Goal: Check status

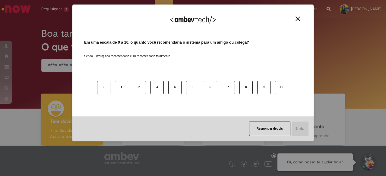
click at [298, 19] on img "Close" at bounding box center [297, 19] width 5 height 5
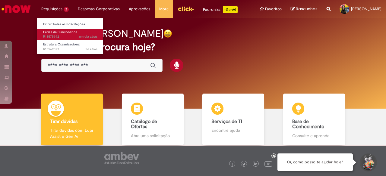
click at [66, 31] on span "Férias de Funcionários" at bounding box center [60, 32] width 34 height 5
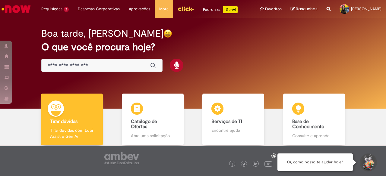
click at [218, 39] on div "Boa tarde, [PERSON_NAME]" at bounding box center [192, 33] width 303 height 11
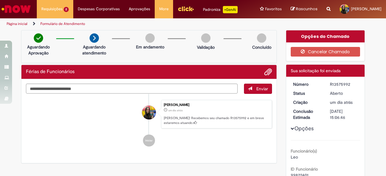
drag, startPoint x: 291, startPoint y: 83, endPoint x: 352, endPoint y: 86, distance: 61.3
click at [352, 81] on dl "Número R13575992 Status [GEOGRAPHIC_DATA] Criação um dia atrás um dia atrás Con…" at bounding box center [326, 81] width 74 height 0
copy dl "Número R13575992"
